Goal: Information Seeking & Learning: Learn about a topic

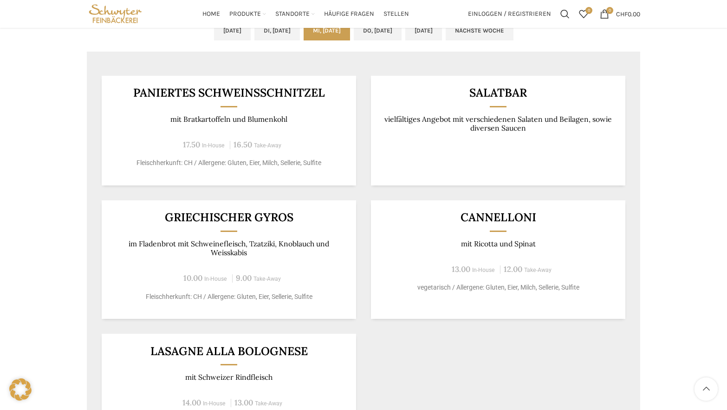
scroll to position [790, 0]
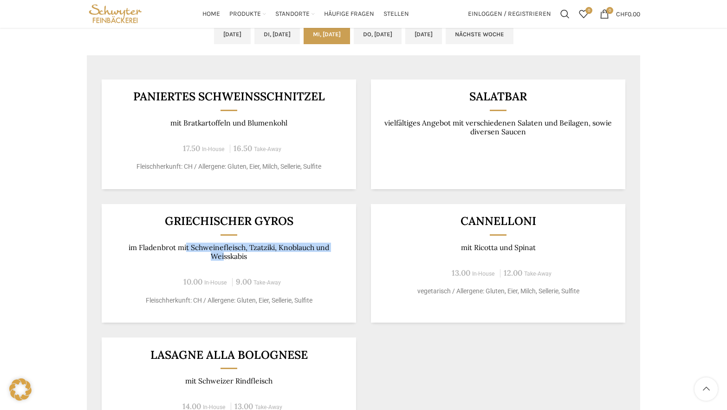
drag, startPoint x: 199, startPoint y: 246, endPoint x: 234, endPoint y: 257, distance: 36.9
click at [229, 256] on p "im Fladenbrot mit Schweinefleisch, Tzatziki, Knoblauch und Weisskabis" at bounding box center [229, 252] width 232 height 18
click at [262, 258] on p "im Fladenbrot mit Schweinefleisch, Tzatziki, Knoblauch und Weisskabis" at bounding box center [229, 252] width 232 height 18
drag, startPoint x: 280, startPoint y: 246, endPoint x: 285, endPoint y: 260, distance: 14.4
click at [285, 260] on p "im Fladenbrot mit Schweinefleisch, Tzatziki, Knoblauch und Weisskabis" at bounding box center [229, 252] width 232 height 18
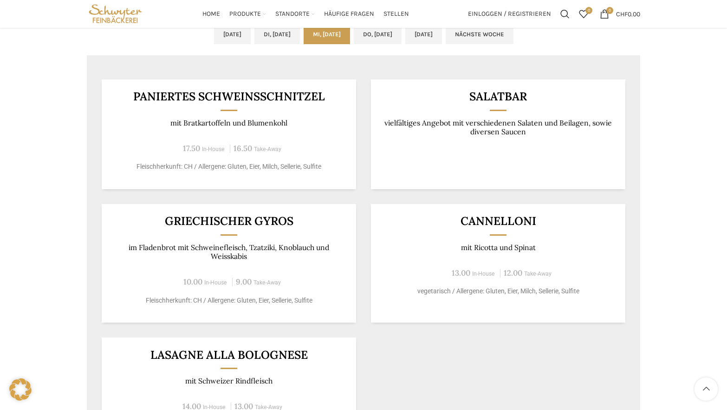
click at [288, 262] on div "Griechischer Gyros im Fladenbrot mit Schweinefleisch, Tzatziki, Knoblauch und W…" at bounding box center [229, 263] width 255 height 118
drag, startPoint x: 202, startPoint y: 121, endPoint x: 251, endPoint y: 122, distance: 49.7
click at [246, 122] on p "mit Bratkartoffeln und Blumenkohl" at bounding box center [229, 122] width 232 height 9
drag, startPoint x: 261, startPoint y: 122, endPoint x: 293, endPoint y: 122, distance: 31.6
click at [262, 122] on p "mit Bratkartoffeln und Blumenkohl" at bounding box center [229, 122] width 232 height 9
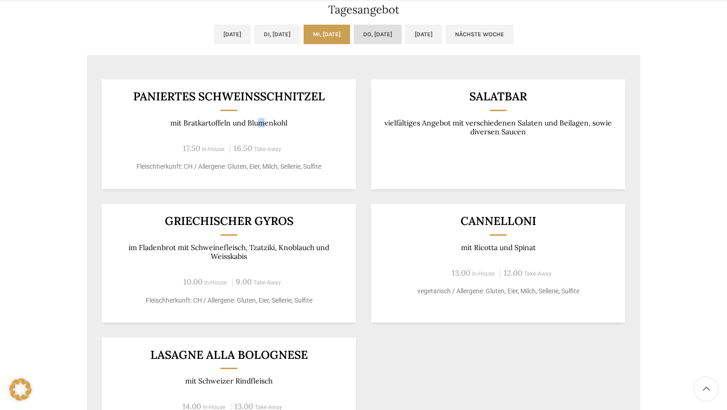
click at [385, 34] on link "Do, [DATE]" at bounding box center [378, 35] width 48 height 20
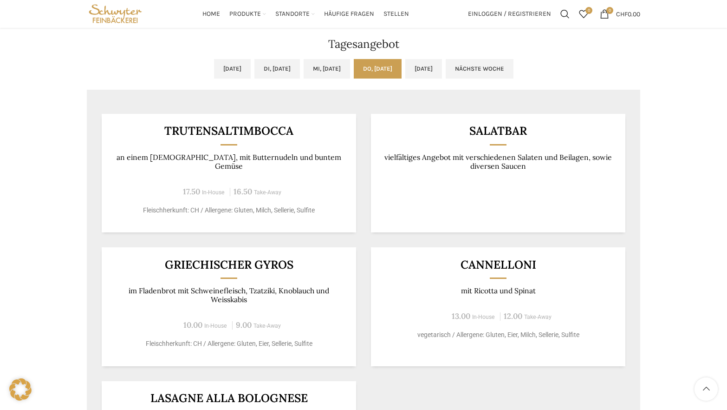
scroll to position [743, 0]
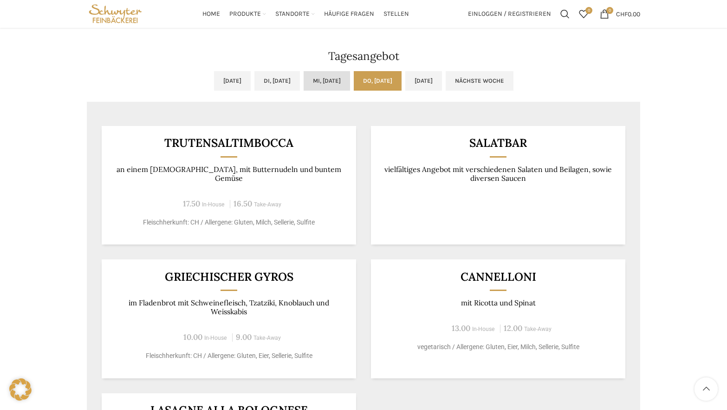
click at [332, 78] on link "Mi, [DATE]" at bounding box center [327, 81] width 46 height 20
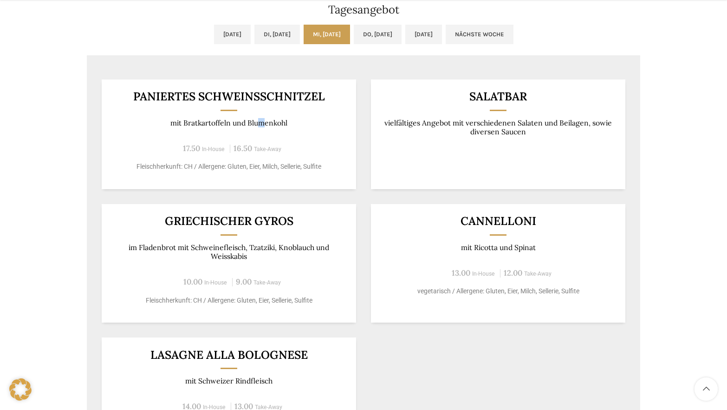
scroll to position [836, 0]
